Goal: Task Accomplishment & Management: Use online tool/utility

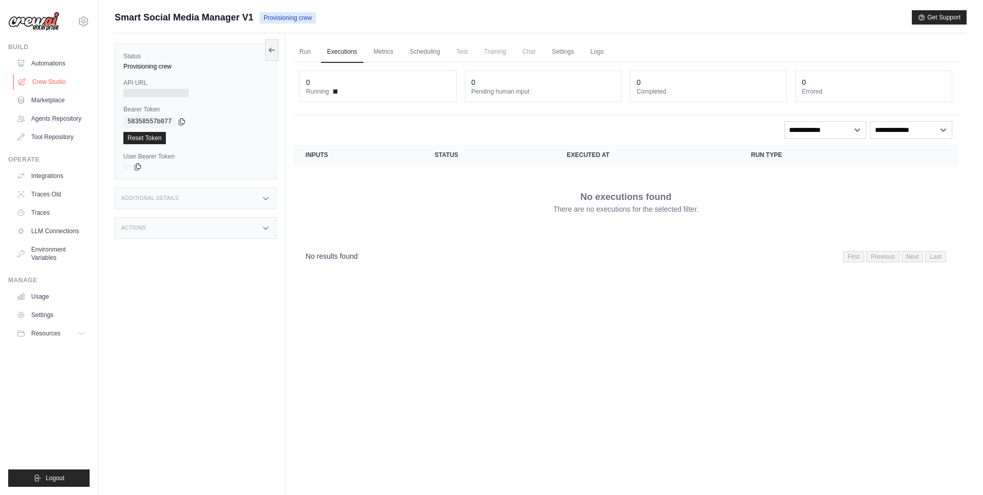
click at [67, 86] on link "Crew Studio" at bounding box center [51, 82] width 77 height 16
click at [57, 64] on link "Automations" at bounding box center [51, 63] width 77 height 16
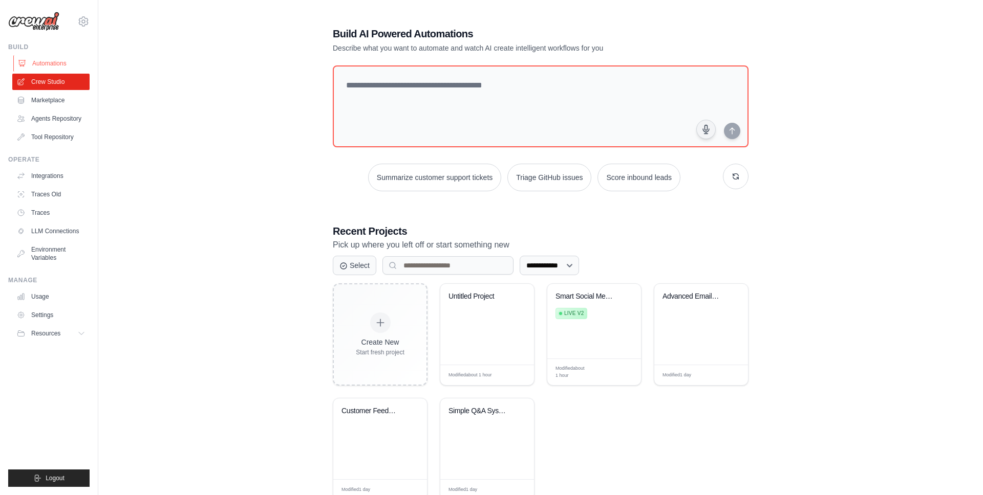
click at [58, 62] on link "Automations" at bounding box center [51, 63] width 77 height 16
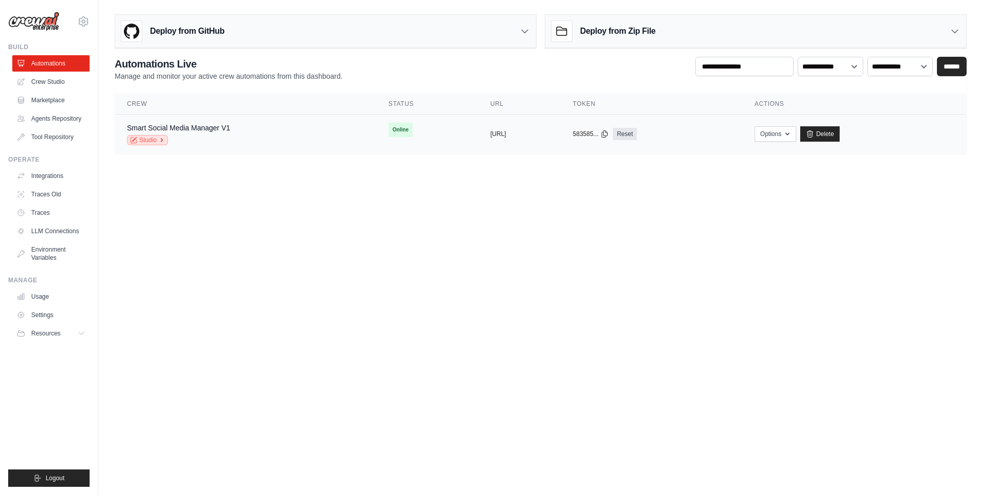
click at [149, 139] on link "Studio" at bounding box center [147, 140] width 41 height 10
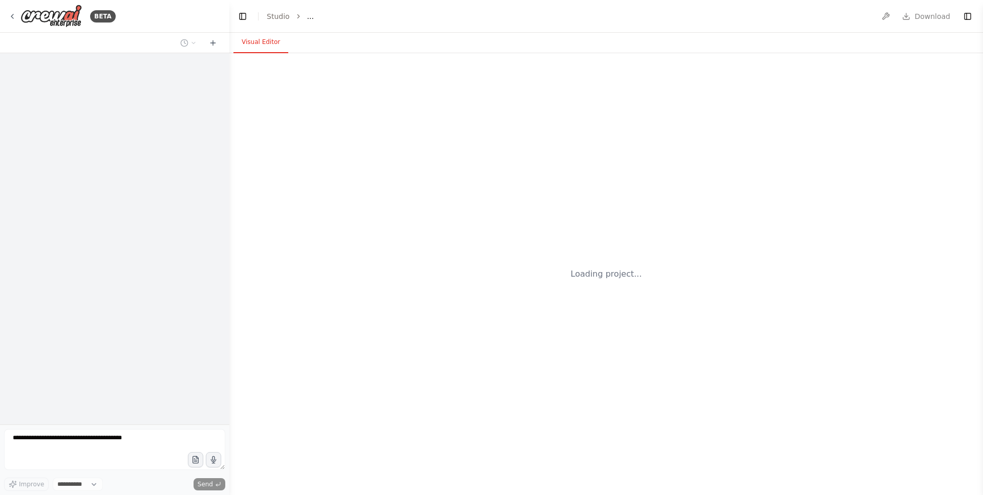
select select "****"
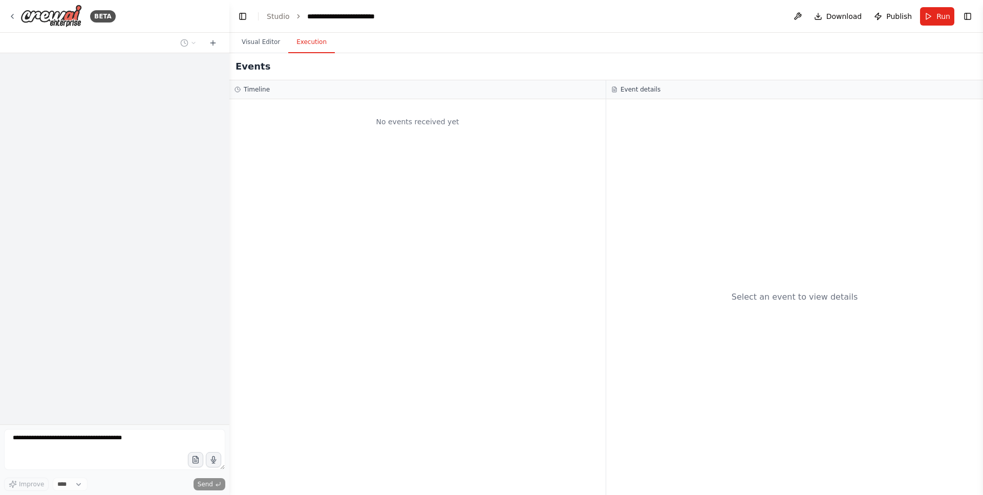
click at [317, 46] on button "Execution" at bounding box center [311, 42] width 47 height 21
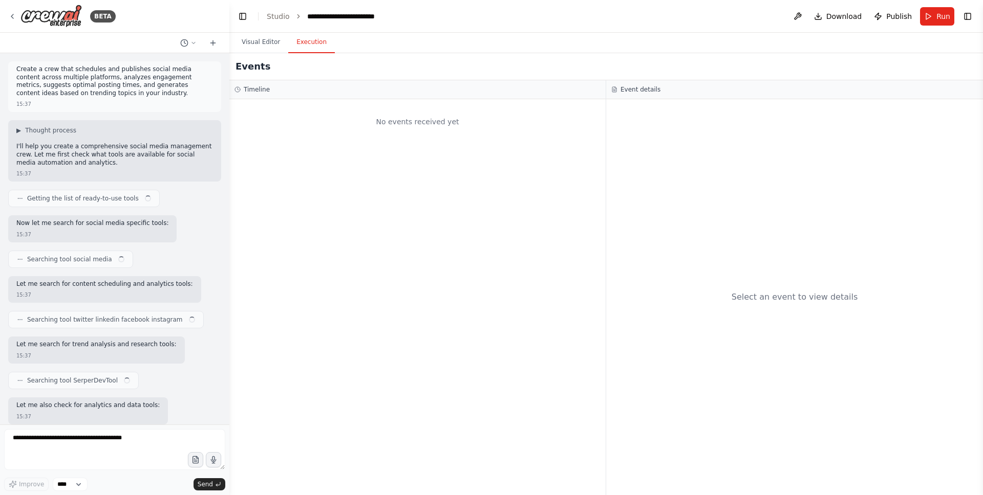
scroll to position [758, 0]
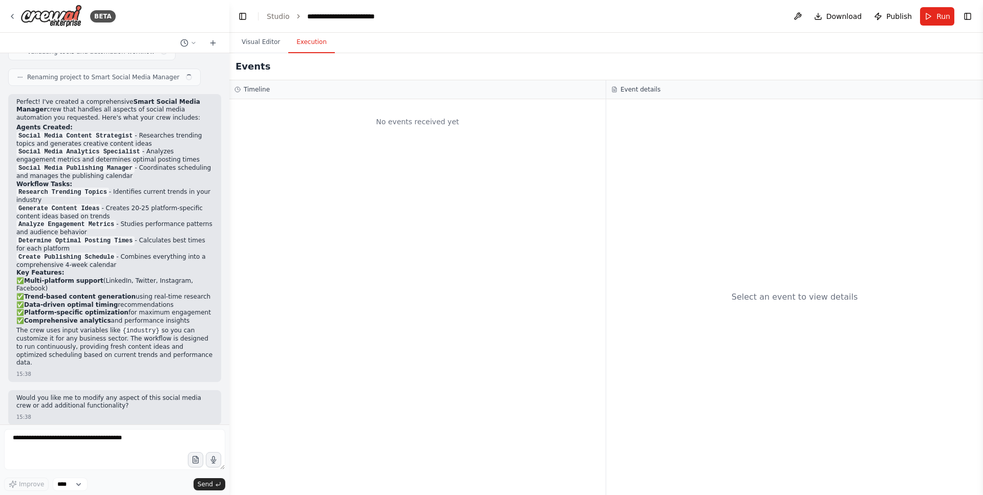
click at [439, 209] on div "No events received yet" at bounding box center [417, 297] width 376 height 396
click at [273, 42] on button "Visual Editor" at bounding box center [260, 42] width 55 height 21
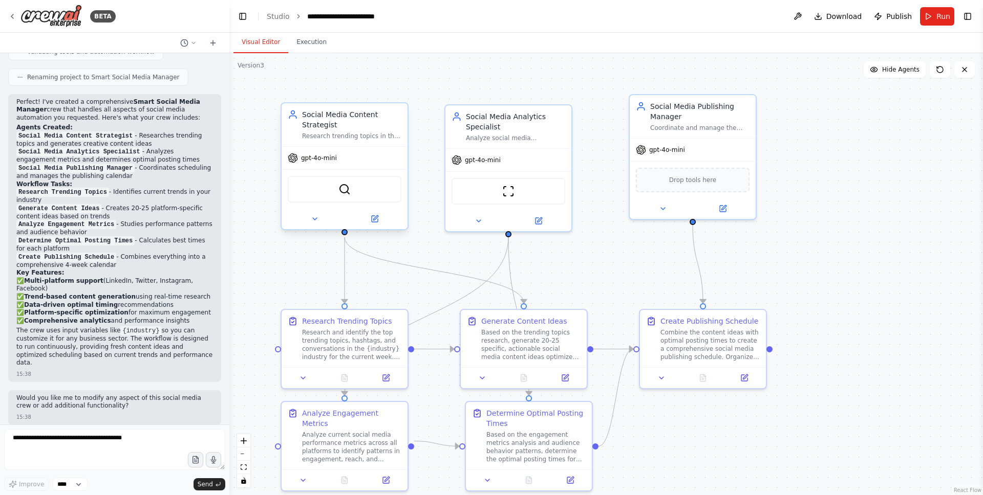
click at [392, 163] on div "gpt-4o-mini" at bounding box center [344, 158] width 126 height 23
click at [322, 41] on button "Execution" at bounding box center [311, 42] width 47 height 21
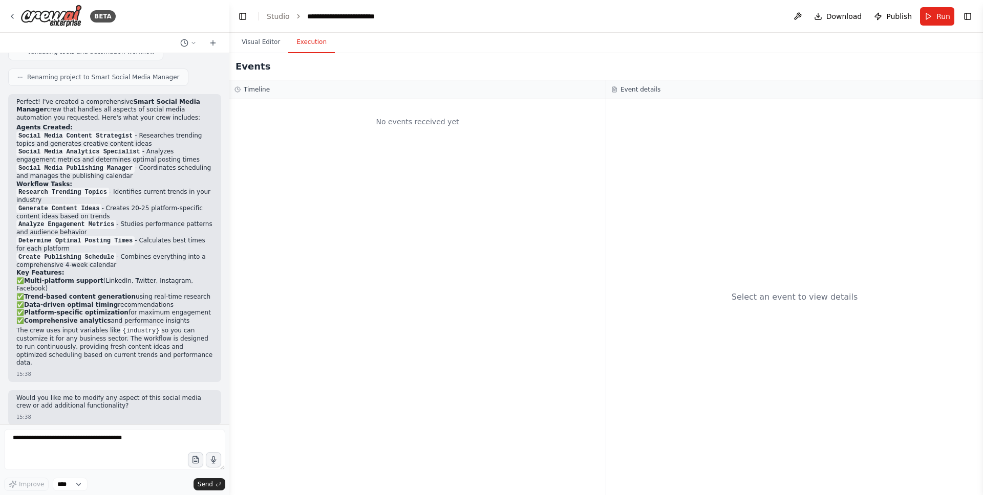
click at [322, 124] on div "No events received yet" at bounding box center [417, 121] width 366 height 35
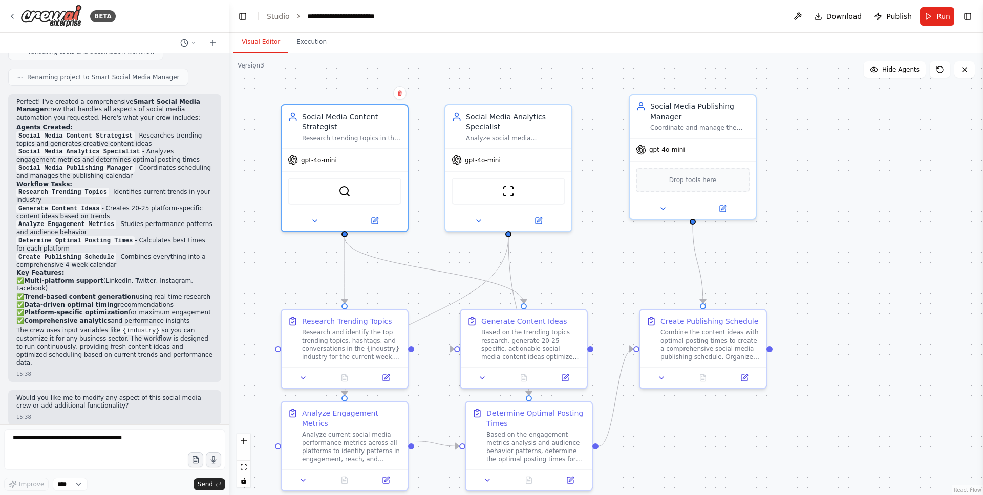
click at [258, 51] on button "Visual Editor" at bounding box center [260, 42] width 55 height 21
click at [941, 13] on span "Run" at bounding box center [943, 16] width 14 height 10
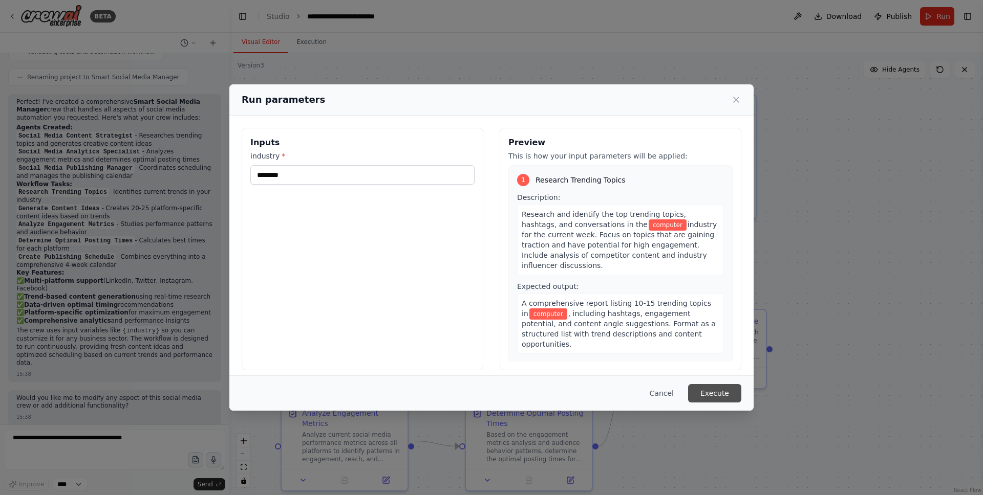
click at [704, 388] on button "Execute" at bounding box center [714, 393] width 53 height 18
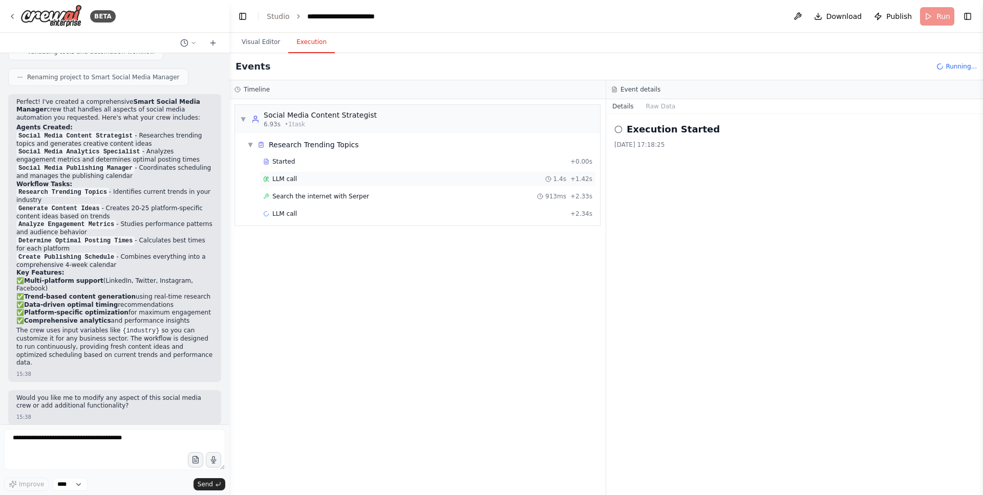
click at [527, 181] on div "LLM call 1.4s + 1.42s" at bounding box center [427, 179] width 329 height 8
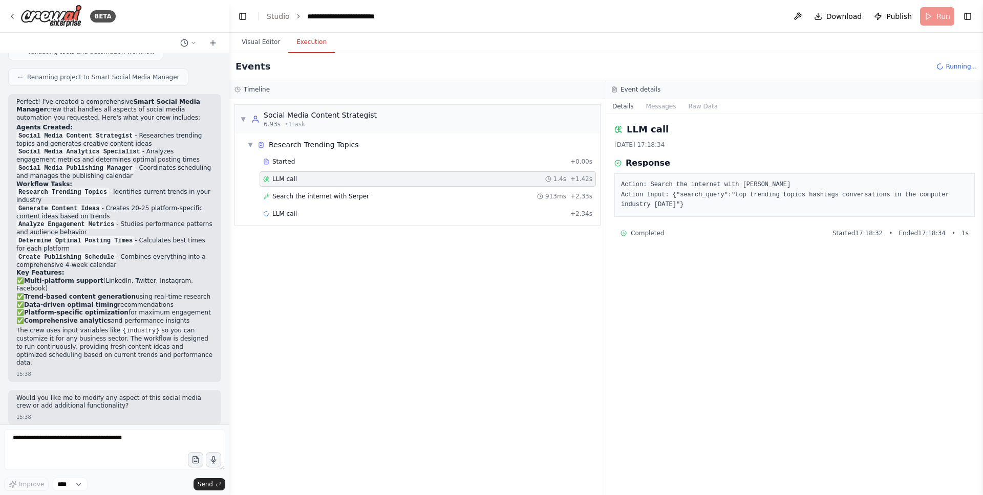
drag, startPoint x: 680, startPoint y: 200, endPoint x: 724, endPoint y: 200, distance: 44.5
click at [725, 200] on pre "Action: Search the internet with [PERSON_NAME] Action Input: {"search_query":"t…" at bounding box center [794, 195] width 347 height 30
click at [724, 200] on pre "Action: Search the internet with [PERSON_NAME] Action Input: {"search_query":"t…" at bounding box center [794, 195] width 347 height 30
click at [552, 198] on span "913ms" at bounding box center [555, 196] width 21 height 8
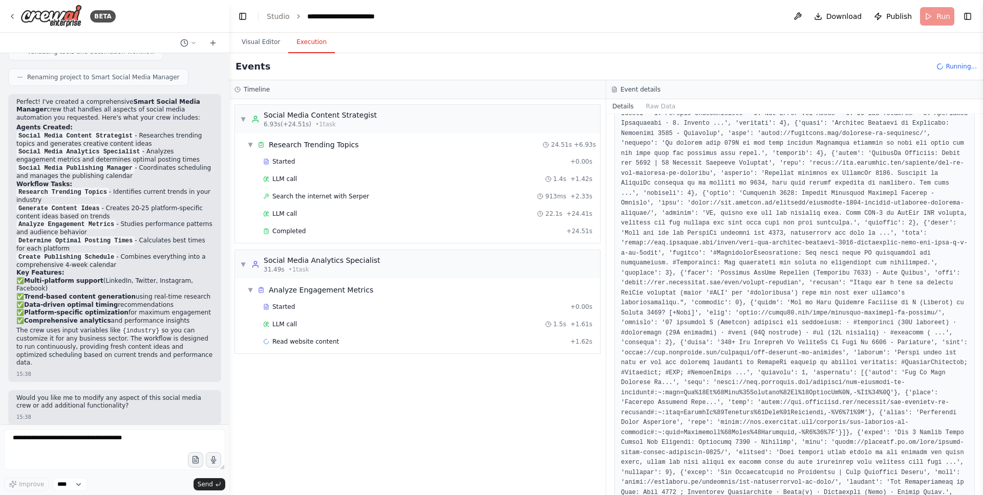
scroll to position [0, 0]
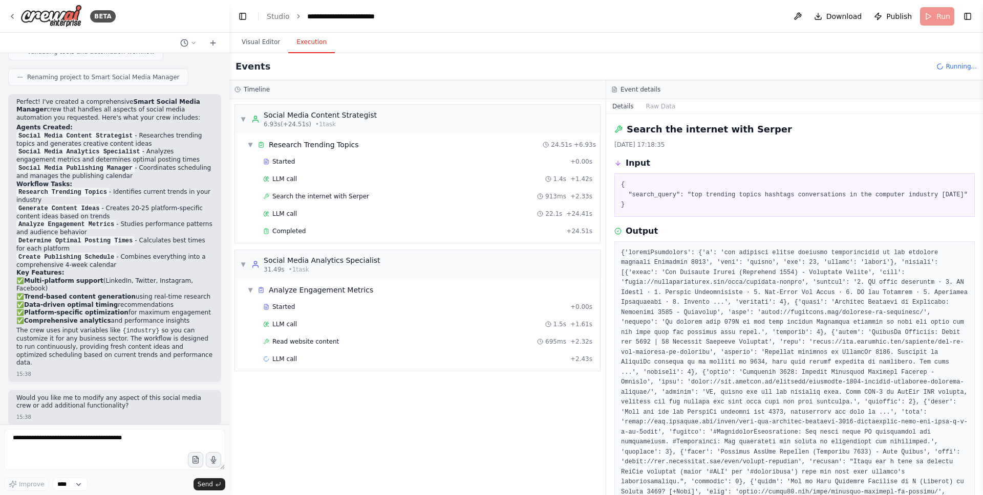
click at [683, 210] on pre "{ "search_query": "top trending topics hashtags conversations in the computer i…" at bounding box center [794, 195] width 347 height 30
drag, startPoint x: 661, startPoint y: 216, endPoint x: 637, endPoint y: 190, distance: 35.5
click at [637, 190] on pre "{ "search_query": "top trending topics hashtags conversations in the computer i…" at bounding box center [794, 195] width 347 height 30
click at [695, 207] on pre "{ "search_query": "top trending topics hashtags conversations in the computer i…" at bounding box center [794, 195] width 347 height 30
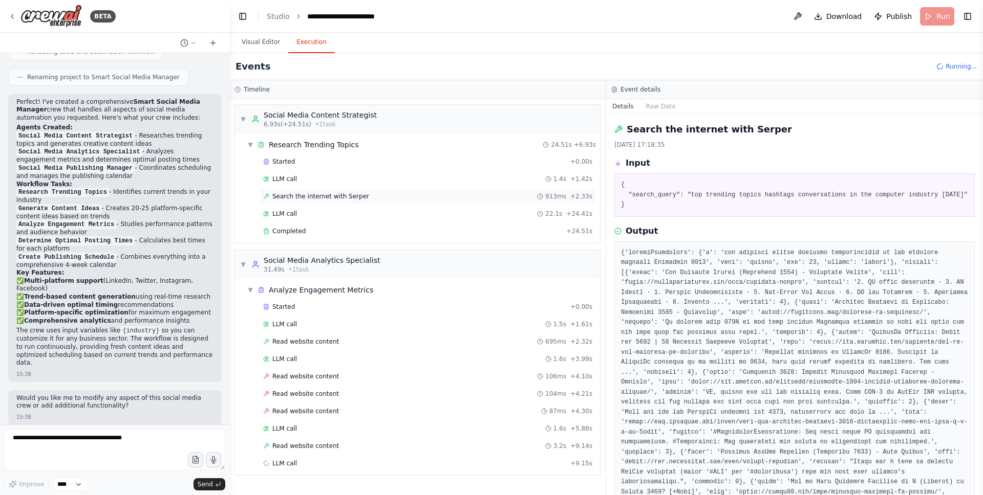
click at [443, 191] on div "Search the internet with [PERSON_NAME] 913ms + 2.33s" at bounding box center [427, 196] width 336 height 15
click at [439, 210] on div "LLM call 22.1s + 24.41s" at bounding box center [427, 214] width 329 height 8
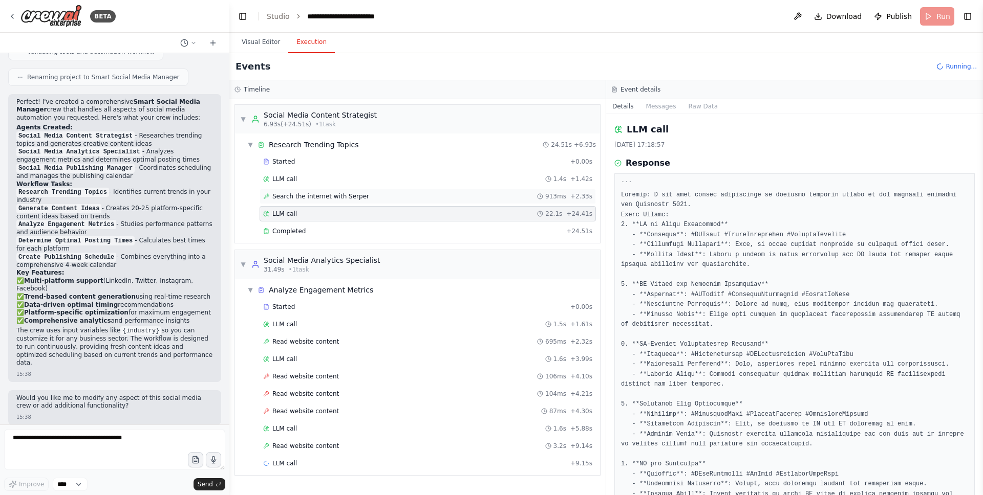
click at [447, 195] on div "Search the internet with [PERSON_NAME] 913ms + 2.33s" at bounding box center [427, 196] width 329 height 8
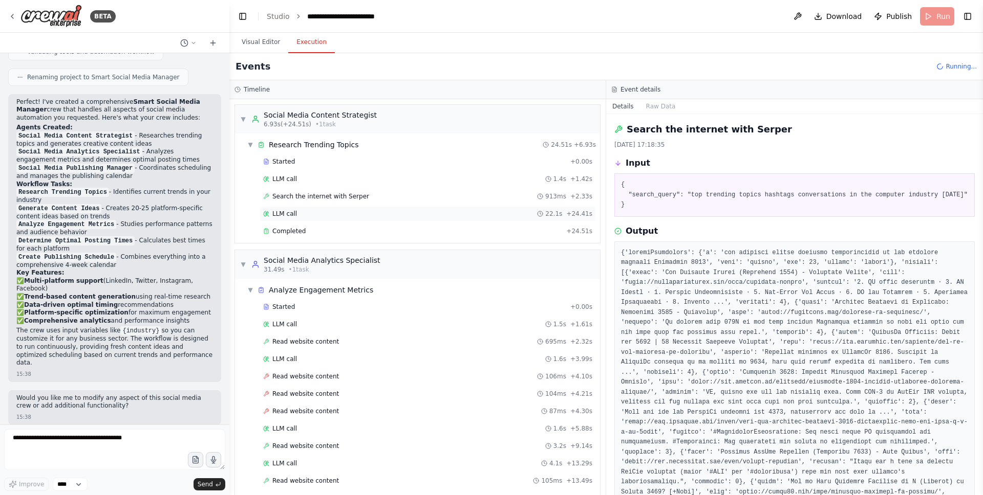
click at [457, 211] on div "LLM call 22.1s + 24.41s" at bounding box center [427, 214] width 329 height 8
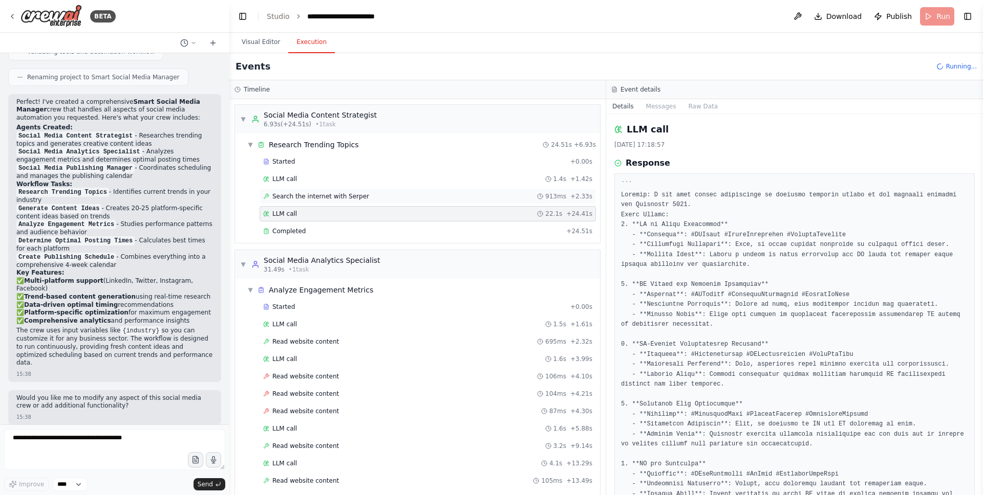
click at [474, 198] on div "Search the internet with [PERSON_NAME] 913ms + 2.33s" at bounding box center [427, 196] width 329 height 8
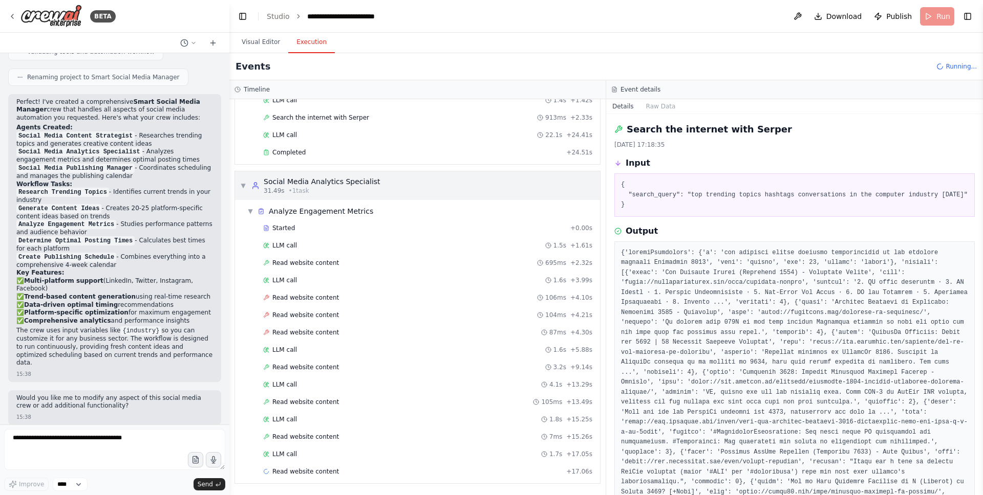
scroll to position [96, 0]
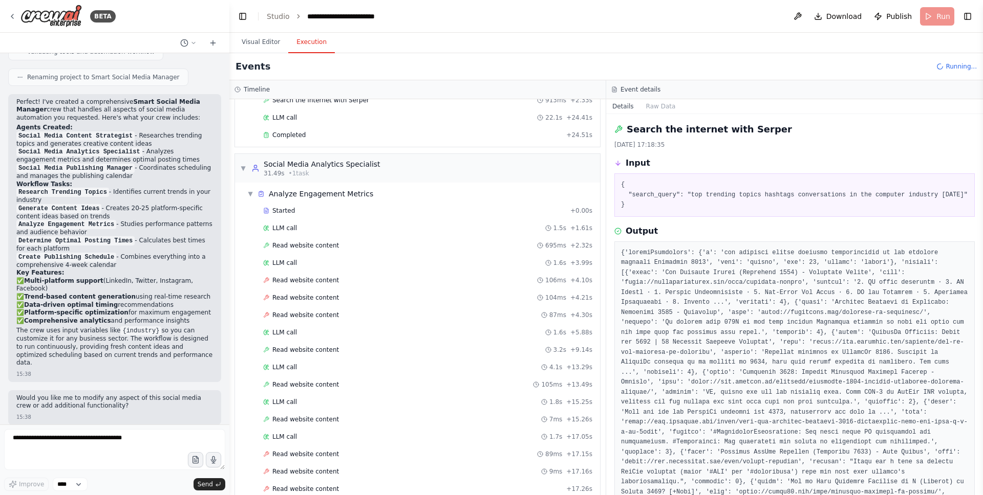
click at [668, 190] on pre "{ "search_query": "top trending topics hashtags conversations in the computer i…" at bounding box center [794, 195] width 347 height 30
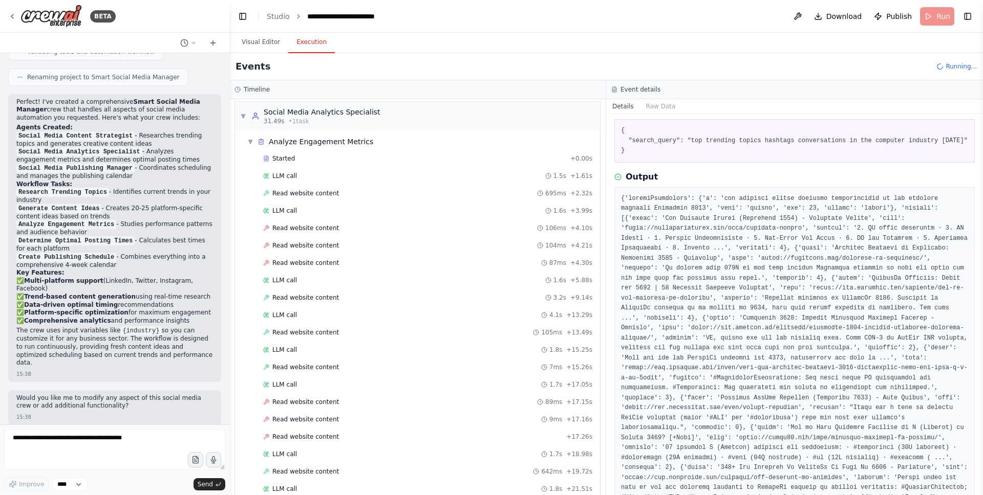
scroll to position [70, 0]
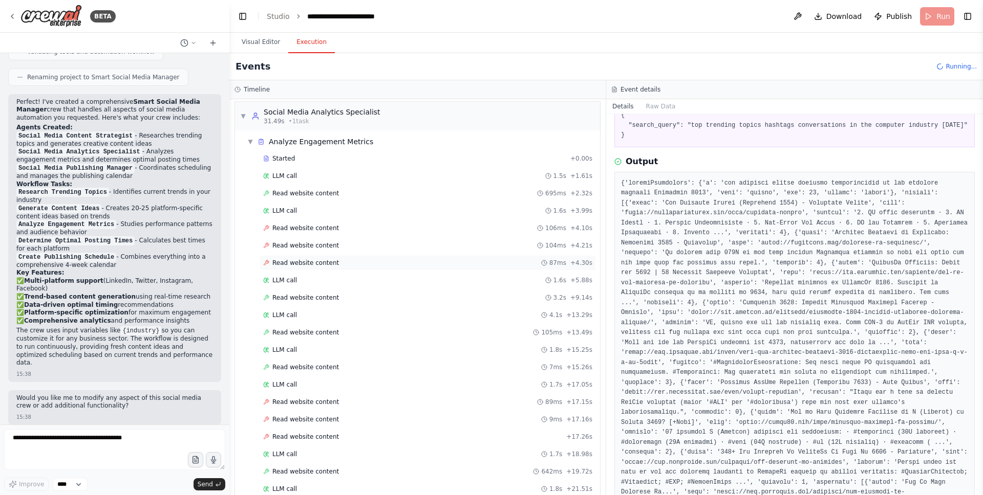
click at [346, 264] on div "Read website content 87ms + 4.30s" at bounding box center [427, 263] width 329 height 8
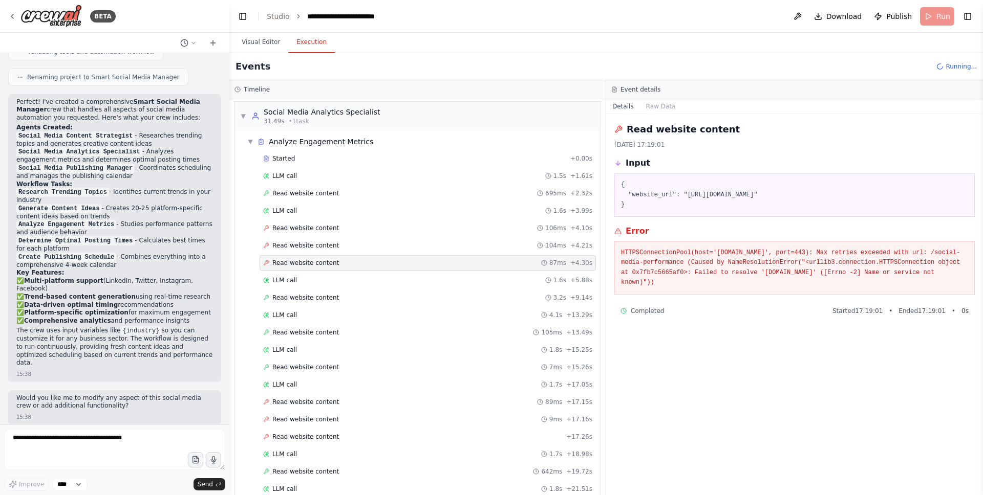
scroll to position [0, 0]
click at [499, 240] on div "Read website content 104ms + 4.21s" at bounding box center [427, 245] width 336 height 15
click at [503, 216] on div "LLM call 1.6s + 3.99s" at bounding box center [427, 210] width 336 height 15
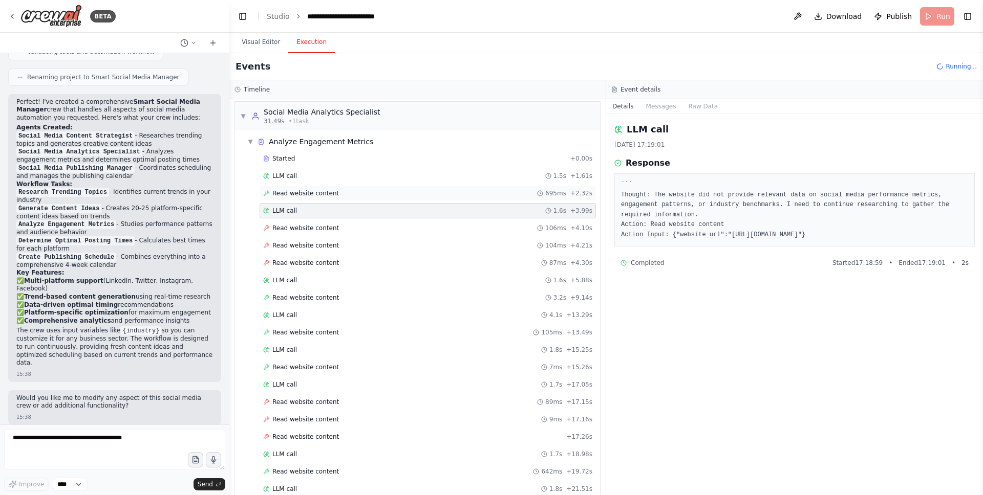
click at [506, 190] on div "Read website content 695ms + 2.32s" at bounding box center [427, 193] width 329 height 8
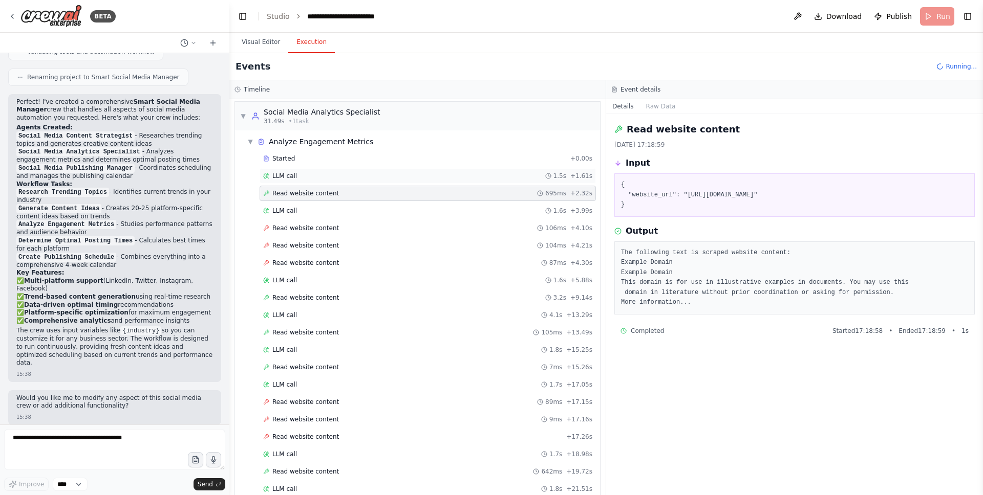
click at [525, 178] on div "LLM call 1.5s + 1.61s" at bounding box center [427, 176] width 329 height 8
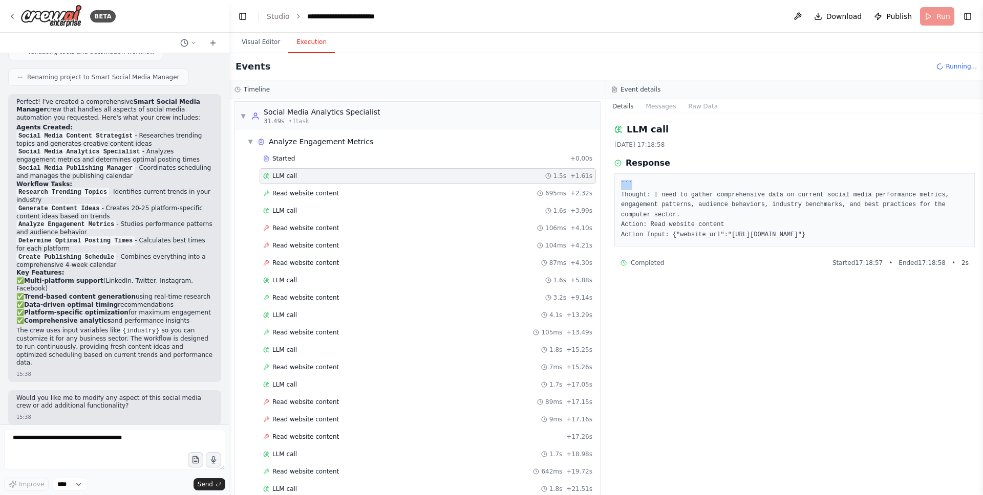
drag, startPoint x: 620, startPoint y: 184, endPoint x: 636, endPoint y: 182, distance: 16.6
click at [636, 182] on div "``` Thought: I need to gather comprehensive data on current social media perfor…" at bounding box center [794, 210] width 360 height 73
click at [639, 199] on pre "``` Thought: I need to gather comprehensive data on current social media perfor…" at bounding box center [794, 210] width 347 height 60
drag, startPoint x: 633, startPoint y: 181, endPoint x: 613, endPoint y: 181, distance: 20.0
click at [613, 181] on div "LLM call [DATE] 17:18:58 Response ``` Thought: I need to gather comprehensive d…" at bounding box center [794, 304] width 377 height 381
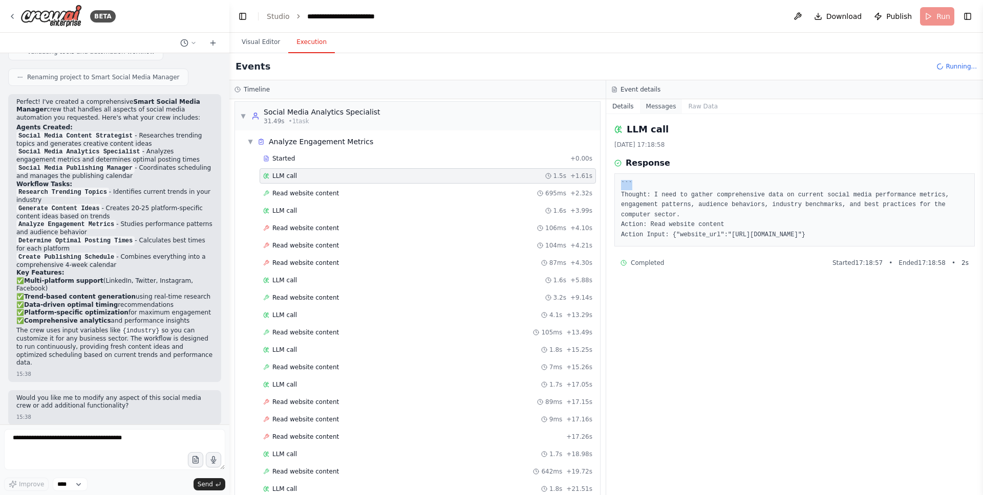
click at [653, 104] on button "Messages" at bounding box center [661, 106] width 42 height 14
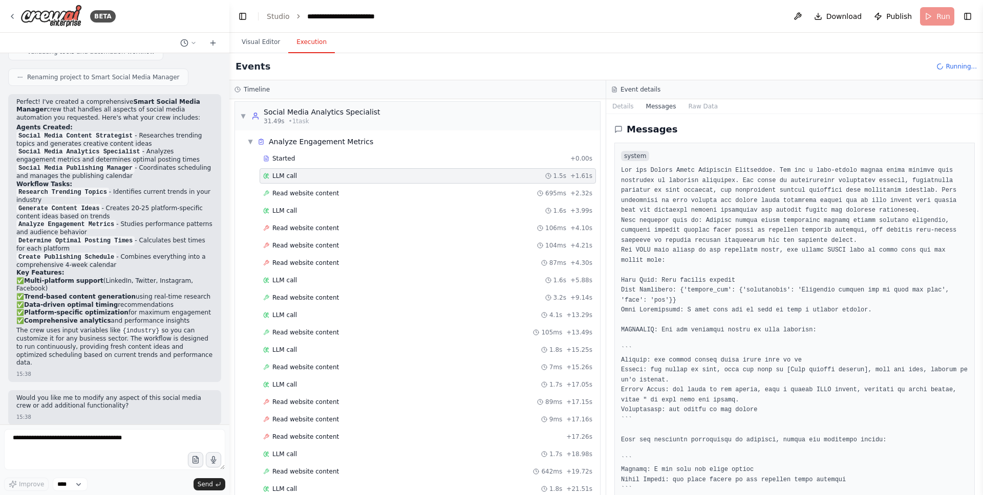
click at [669, 179] on pre at bounding box center [794, 331] width 347 height 330
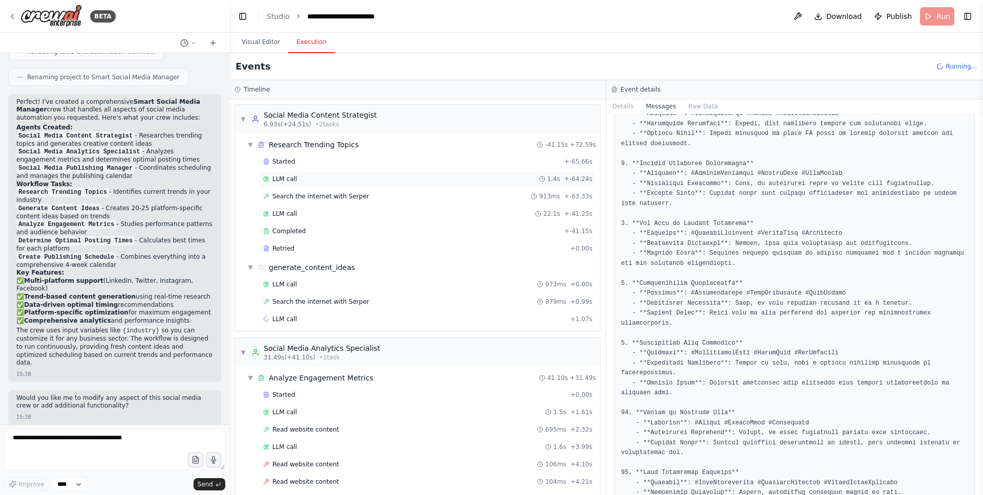
scroll to position [696, 0]
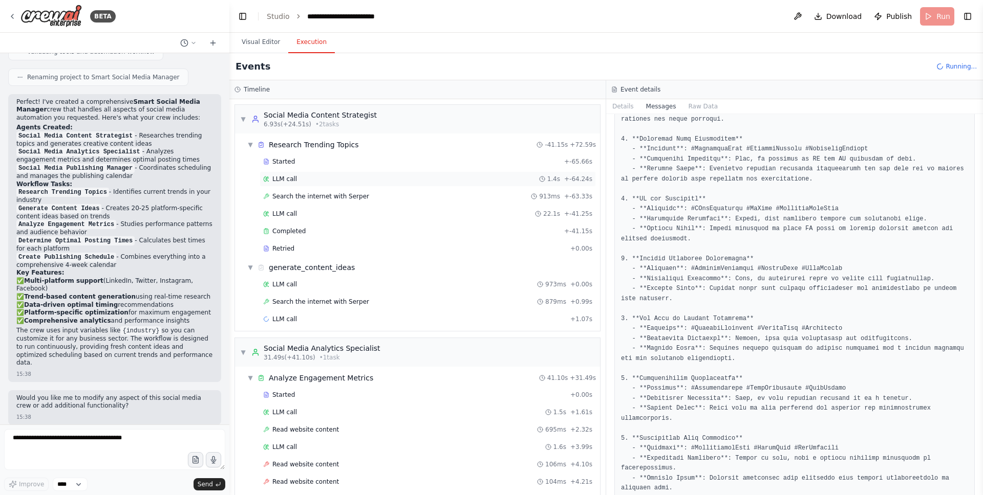
click at [442, 186] on div "LLM call 1.4s + -64.24s" at bounding box center [427, 178] width 336 height 15
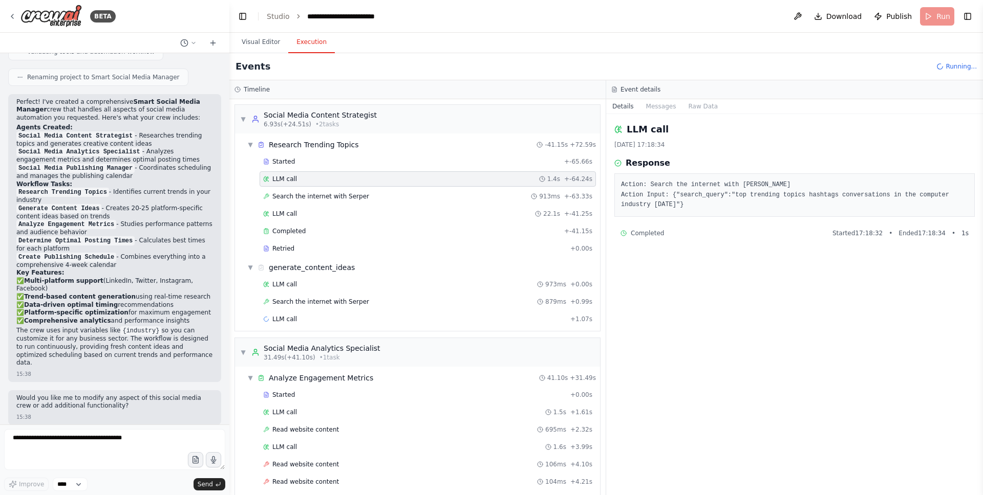
click at [661, 97] on div "Event details" at bounding box center [794, 89] width 377 height 19
click at [660, 108] on button "Messages" at bounding box center [661, 106] width 42 height 14
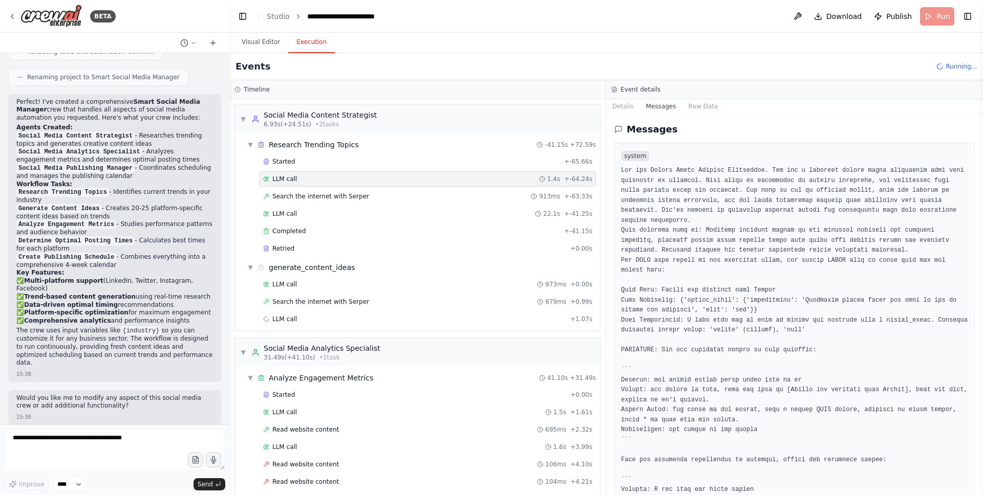
scroll to position [240, 0]
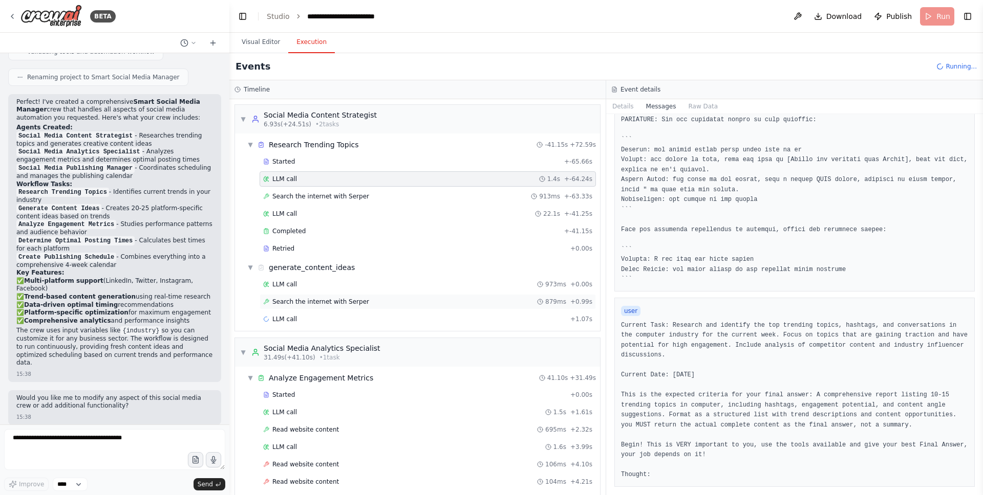
click at [503, 300] on div "Search the internet with [PERSON_NAME] 879ms + 0.99s" at bounding box center [427, 302] width 329 height 8
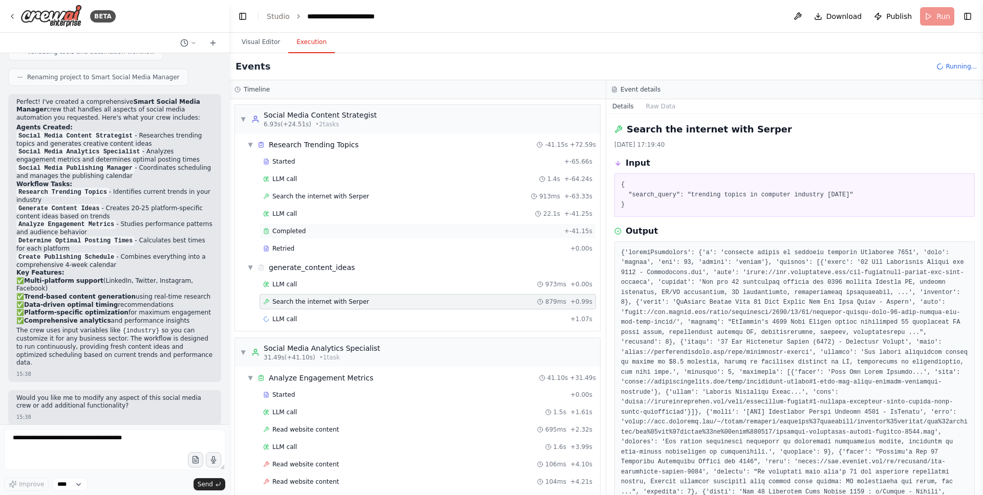
click at [514, 227] on div "Completed + -41.15s" at bounding box center [427, 231] width 336 height 15
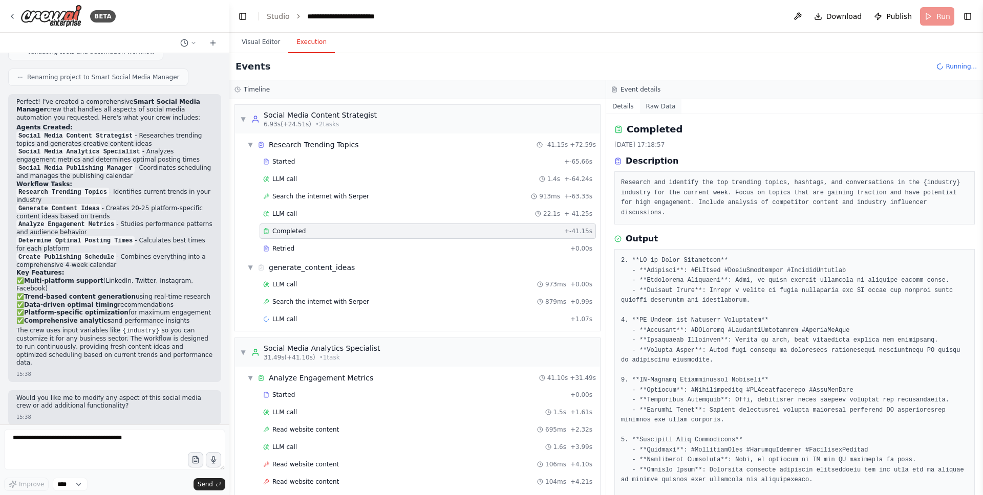
click at [661, 106] on button "Raw Data" at bounding box center [661, 106] width 42 height 14
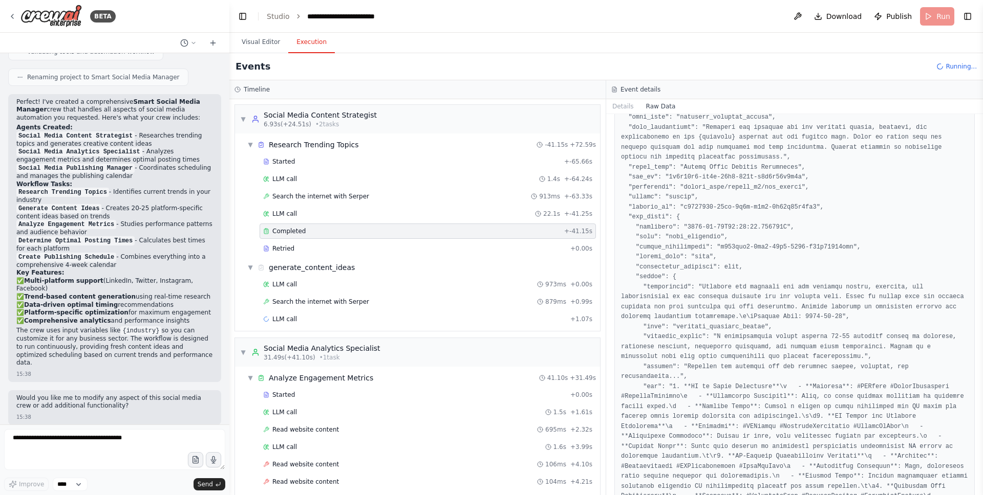
scroll to position [773, 0]
click at [646, 217] on pre at bounding box center [794, 209] width 347 height 1667
click at [657, 232] on pre at bounding box center [794, 209] width 347 height 1667
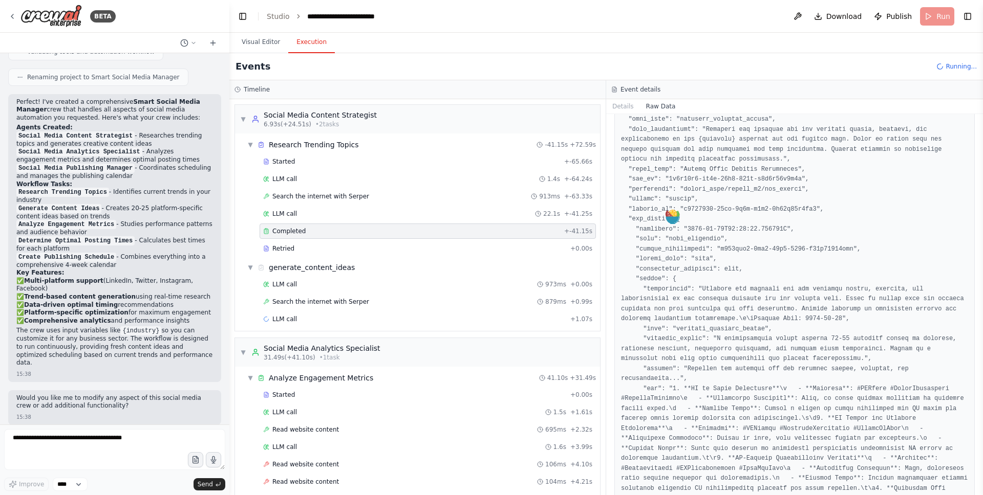
click at [657, 245] on pre at bounding box center [794, 209] width 347 height 1667
click at [657, 250] on pre at bounding box center [794, 209] width 347 height 1667
click at [657, 259] on pre at bounding box center [794, 209] width 347 height 1667
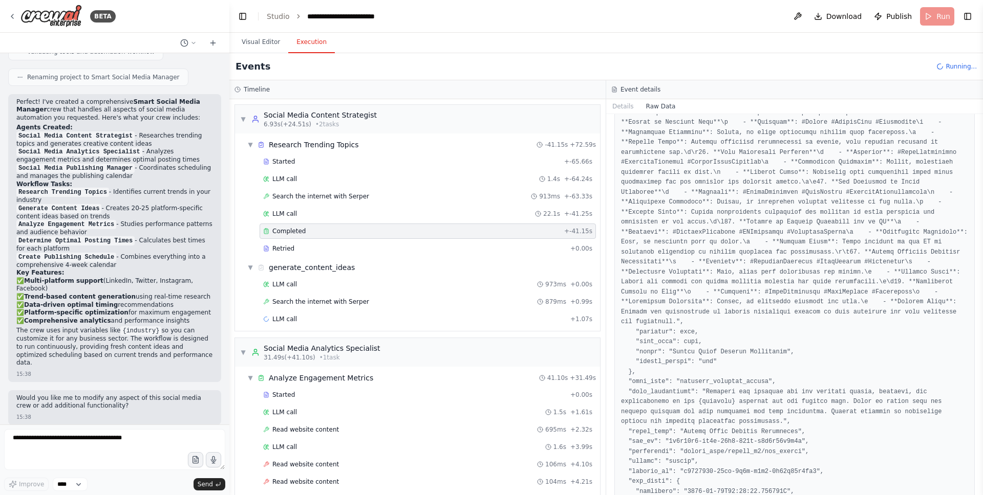
scroll to position [0, 0]
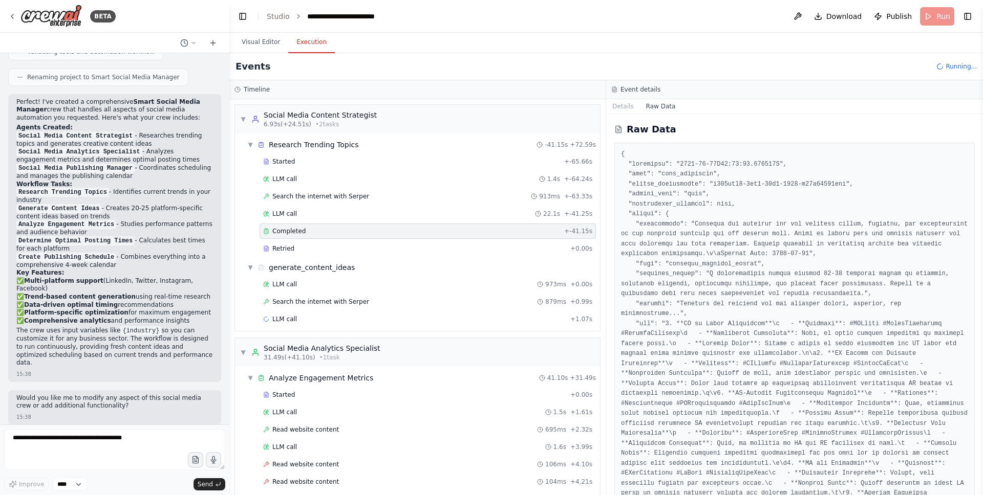
click at [622, 102] on button "Details" at bounding box center [623, 106] width 34 height 14
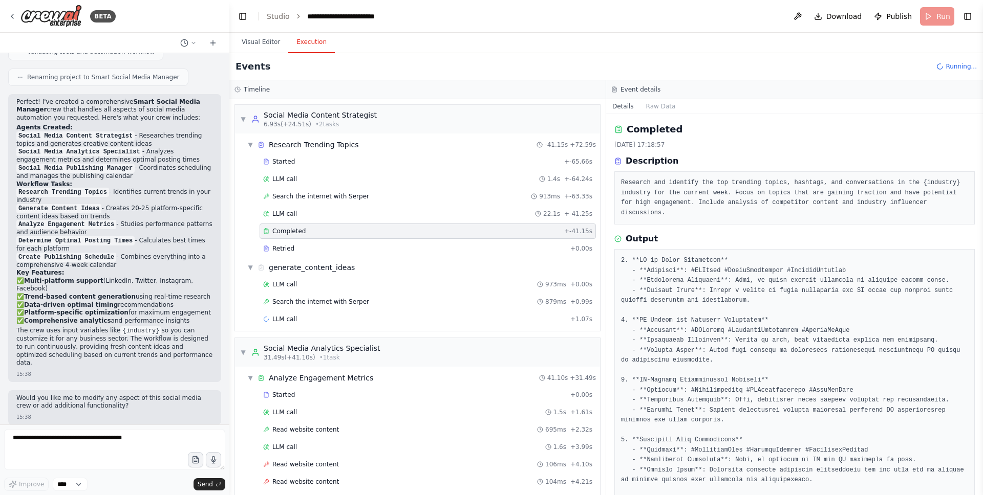
click at [674, 200] on pre "Research and identify the top trending topics, hashtags, and conversations in t…" at bounding box center [794, 198] width 347 height 40
drag, startPoint x: 675, startPoint y: 200, endPoint x: 741, endPoint y: 229, distance: 72.2
click at [734, 223] on div "Research and identify the top trending topics, hashtags, and conversations in t…" at bounding box center [794, 197] width 360 height 53
click at [741, 229] on div "Completed [DATE] 17:18:57 Description Research and identify the top trending to…" at bounding box center [794, 304] width 377 height 381
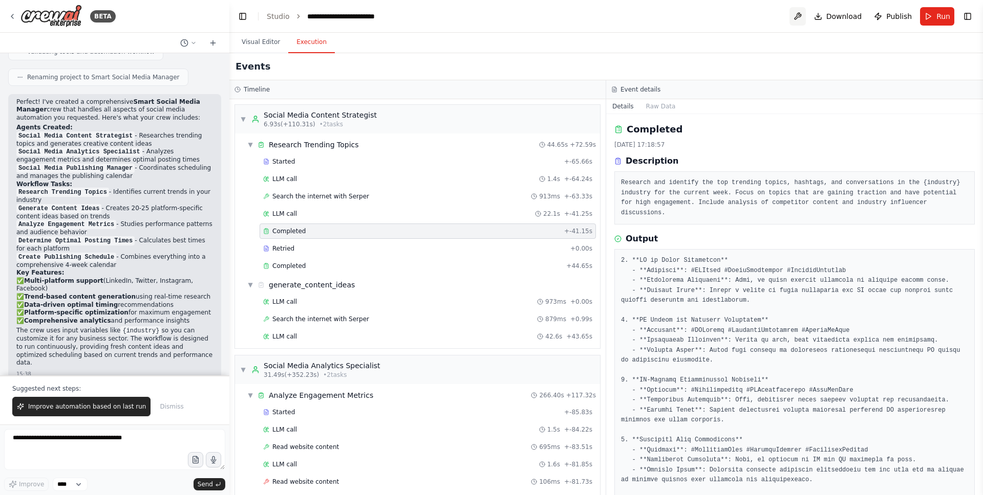
click at [798, 15] on button at bounding box center [797, 16] width 16 height 18
click at [270, 14] on link "Studio" at bounding box center [278, 16] width 23 height 8
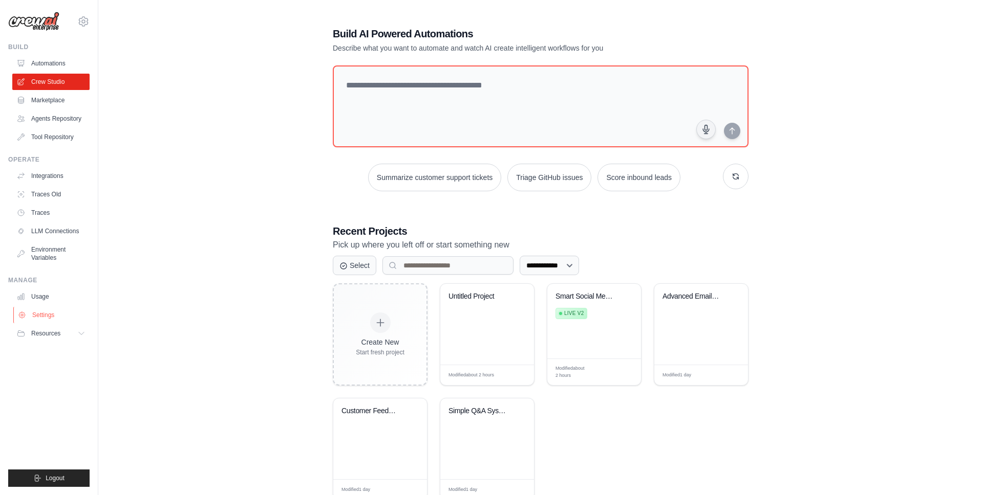
click at [47, 313] on link "Settings" at bounding box center [51, 315] width 77 height 16
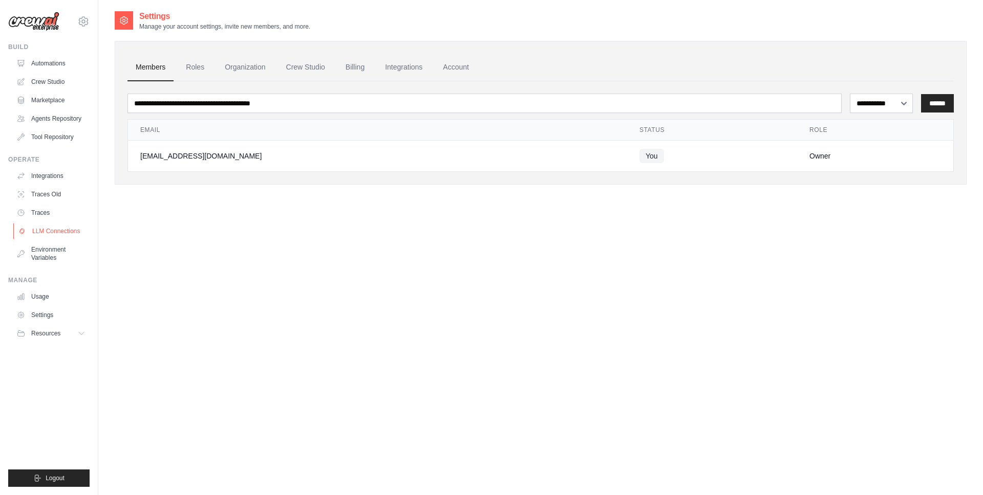
scroll to position [20, 0]
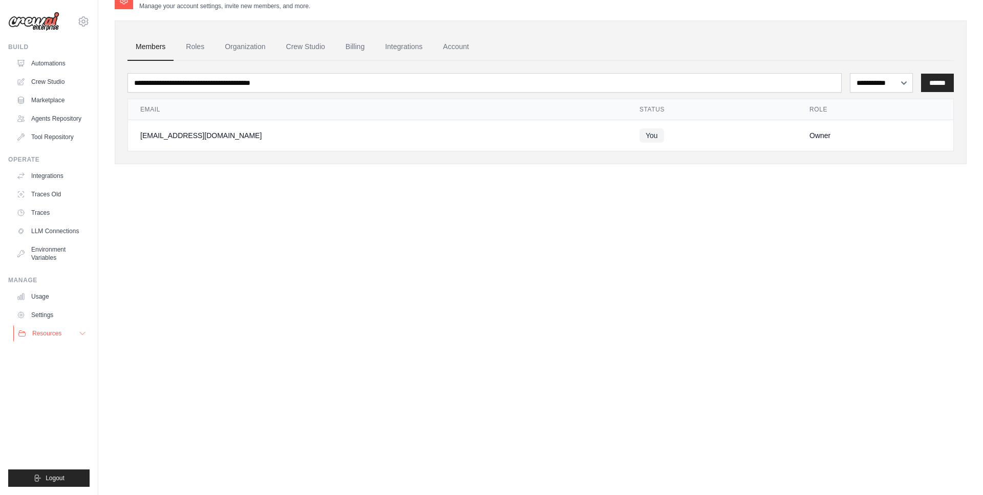
click at [48, 337] on span "Resources" at bounding box center [46, 334] width 29 height 8
click at [58, 370] on link "GitHub" at bounding box center [54, 367] width 71 height 14
click at [58, 67] on link "Automations" at bounding box center [51, 63] width 77 height 16
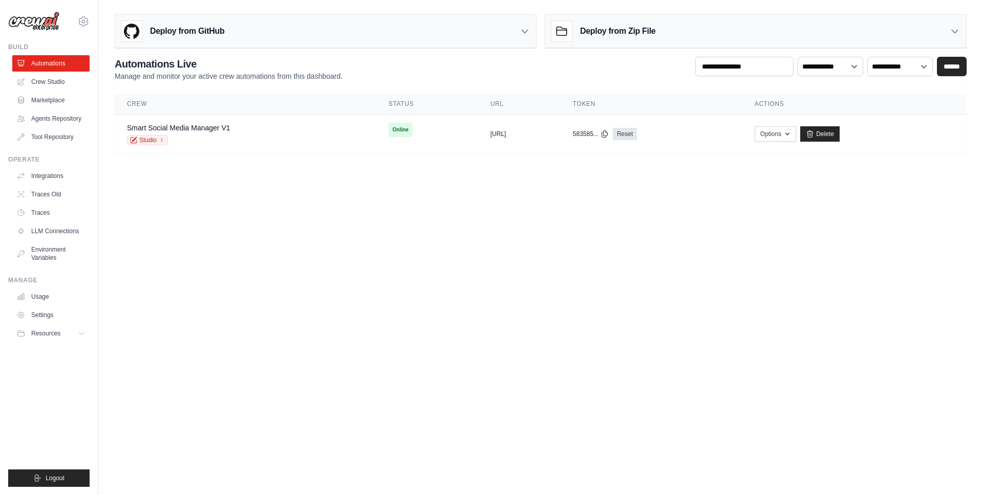
click at [251, 159] on main "Deploy from GitHub Deploy your project directly from GitHub. Select a repositor…" at bounding box center [540, 88] width 884 height 176
click at [161, 142] on icon at bounding box center [162, 140] width 6 height 6
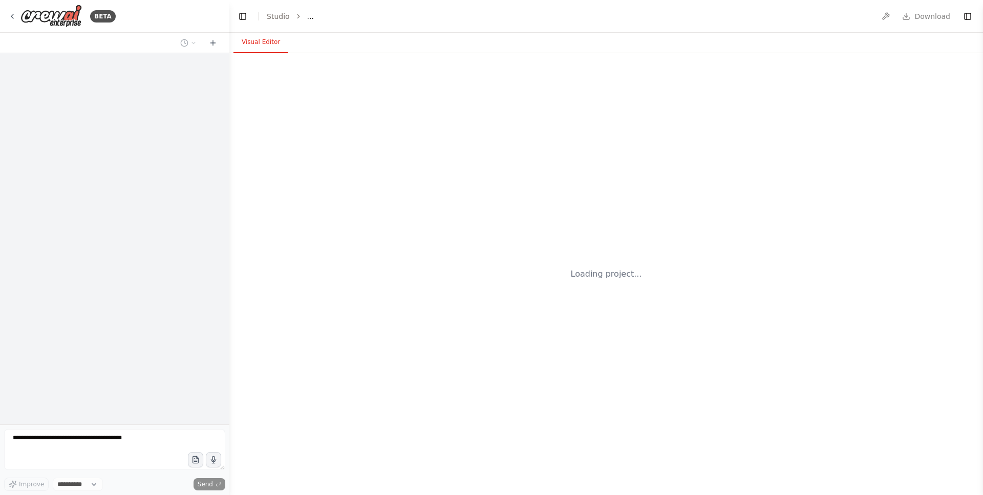
select select "****"
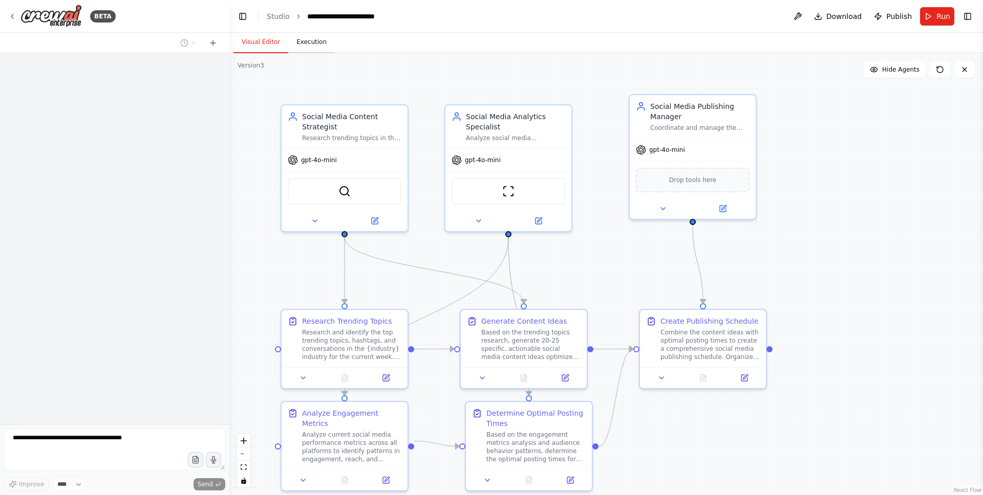
click at [315, 45] on button "Execution" at bounding box center [311, 42] width 47 height 21
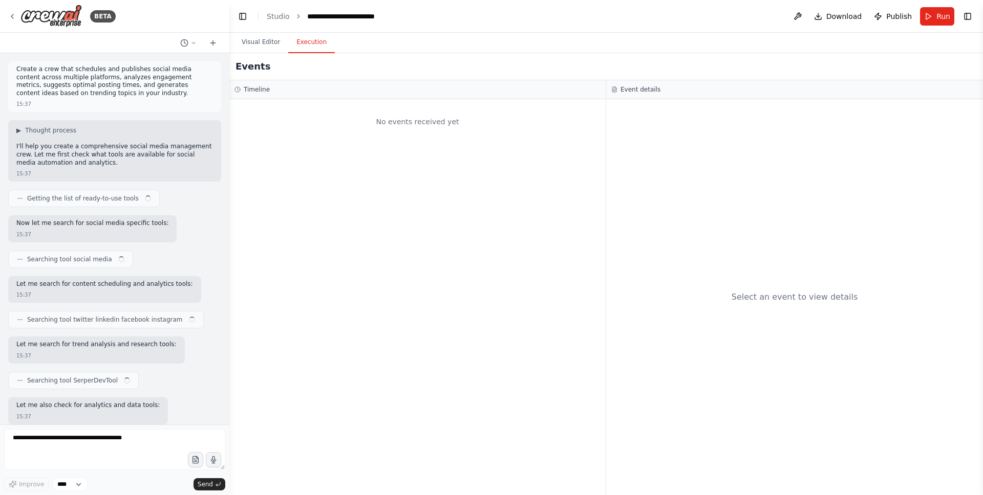
scroll to position [758, 0]
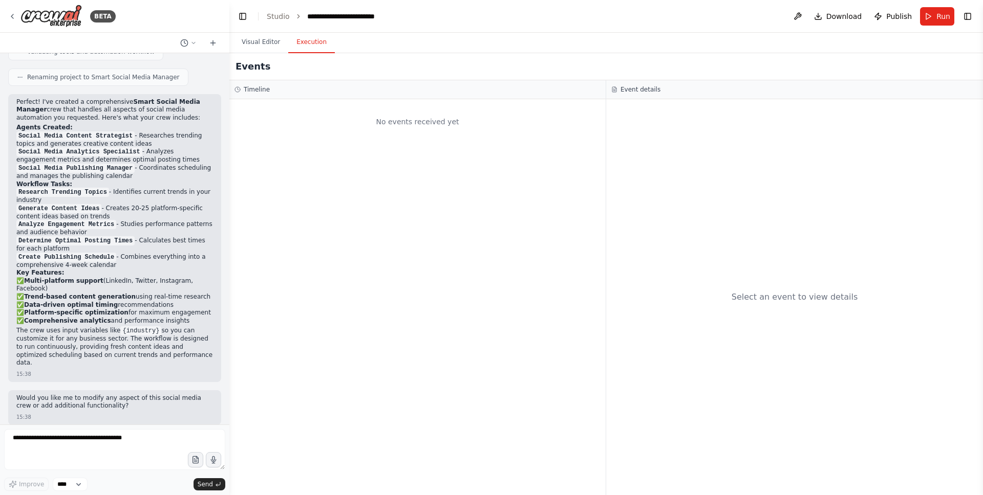
click at [430, 146] on div "No events received yet" at bounding box center [417, 297] width 376 height 396
drag, startPoint x: 387, startPoint y: 121, endPoint x: 462, endPoint y: 120, distance: 74.7
click at [462, 120] on div "No events received yet" at bounding box center [417, 121] width 366 height 35
click at [452, 124] on div "No events received yet" at bounding box center [417, 121] width 366 height 35
click at [446, 148] on div "No events received yet" at bounding box center [417, 297] width 376 height 396
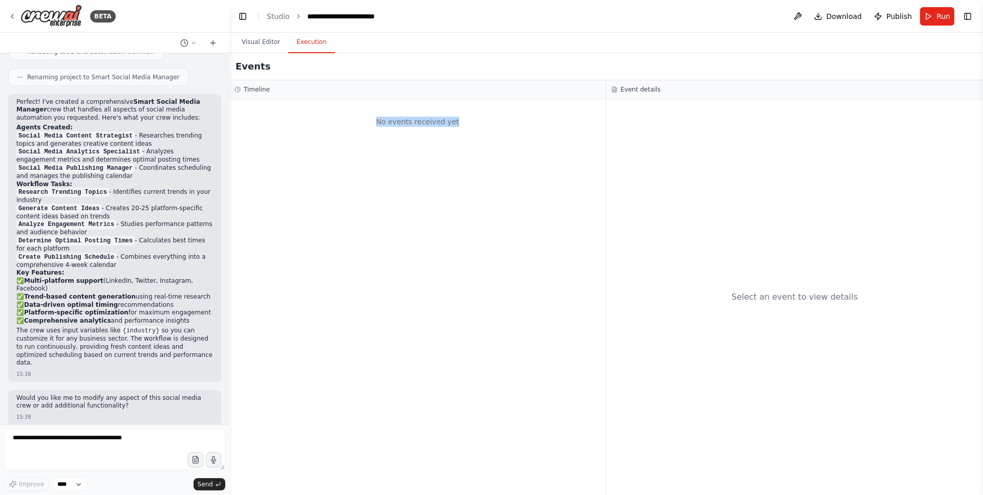
drag, startPoint x: 381, startPoint y: 120, endPoint x: 459, endPoint y: 120, distance: 77.8
click at [459, 120] on div "No events received yet" at bounding box center [417, 121] width 366 height 35
click at [450, 127] on div "No events received yet" at bounding box center [417, 121] width 366 height 35
click at [302, 114] on div "No events received yet" at bounding box center [417, 121] width 366 height 35
drag, startPoint x: 376, startPoint y: 127, endPoint x: 432, endPoint y: 127, distance: 56.3
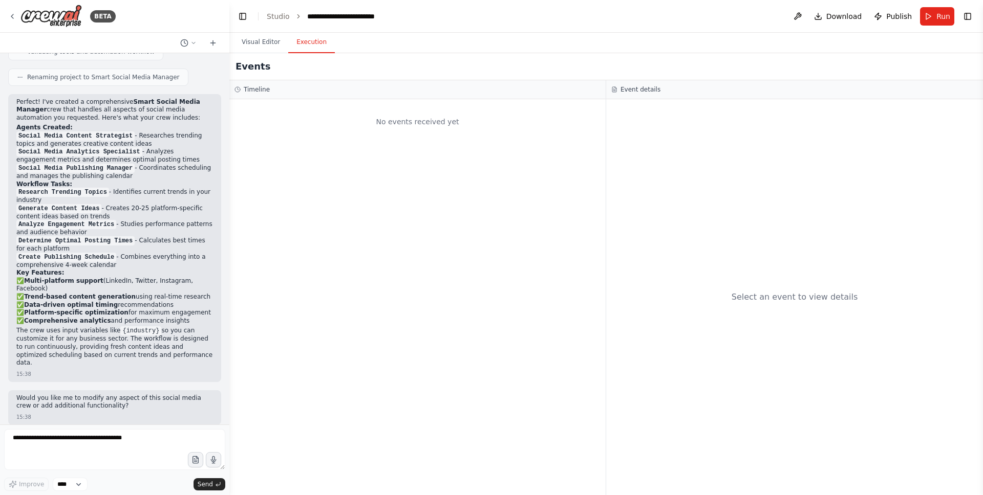
click at [432, 127] on div "No events received yet" at bounding box center [417, 121] width 366 height 35
drag, startPoint x: 444, startPoint y: 122, endPoint x: 461, endPoint y: 121, distance: 17.4
click at [461, 122] on div "No events received yet" at bounding box center [417, 121] width 366 height 35
click at [454, 121] on div "No events received yet" at bounding box center [417, 121] width 366 height 35
drag, startPoint x: 457, startPoint y: 121, endPoint x: 411, endPoint y: 121, distance: 45.0
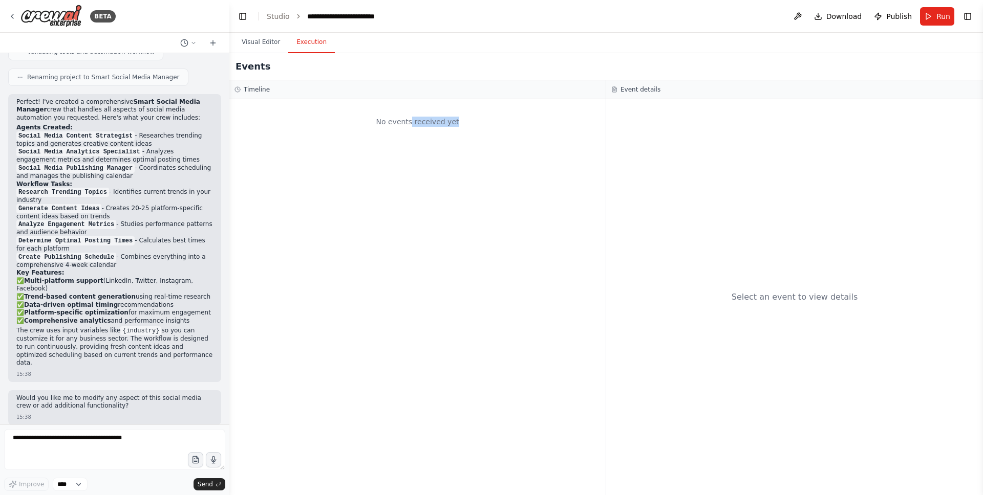
click at [411, 121] on div "No events received yet" at bounding box center [417, 121] width 366 height 35
click at [401, 122] on div "No events received yet" at bounding box center [417, 121] width 366 height 35
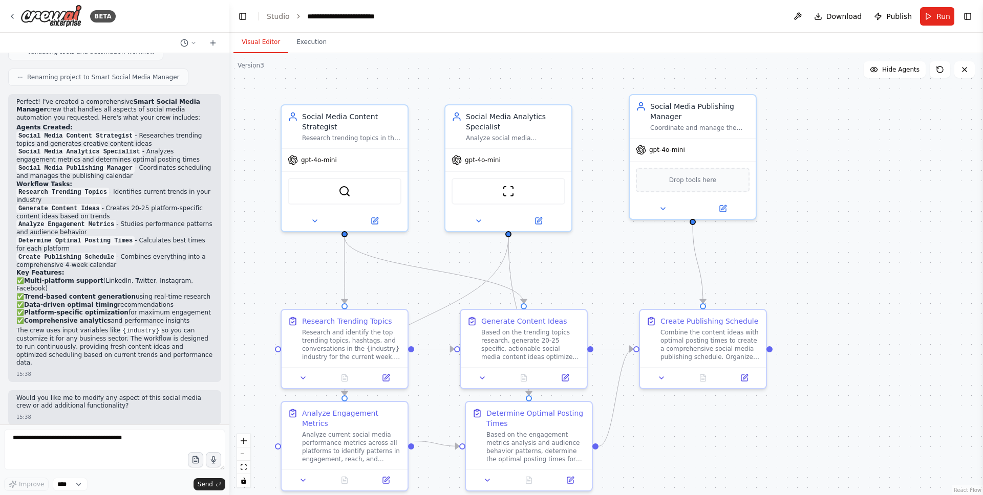
click at [257, 46] on button "Visual Editor" at bounding box center [260, 42] width 55 height 21
click at [265, 234] on div ".deletable-edge-delete-btn { width: 20px; height: 20px; border: 0px solid #ffff…" at bounding box center [605, 274] width 753 height 442
click at [428, 19] on header "**********" at bounding box center [605, 16] width 753 height 33
